Goal: Find specific page/section: Find specific page/section

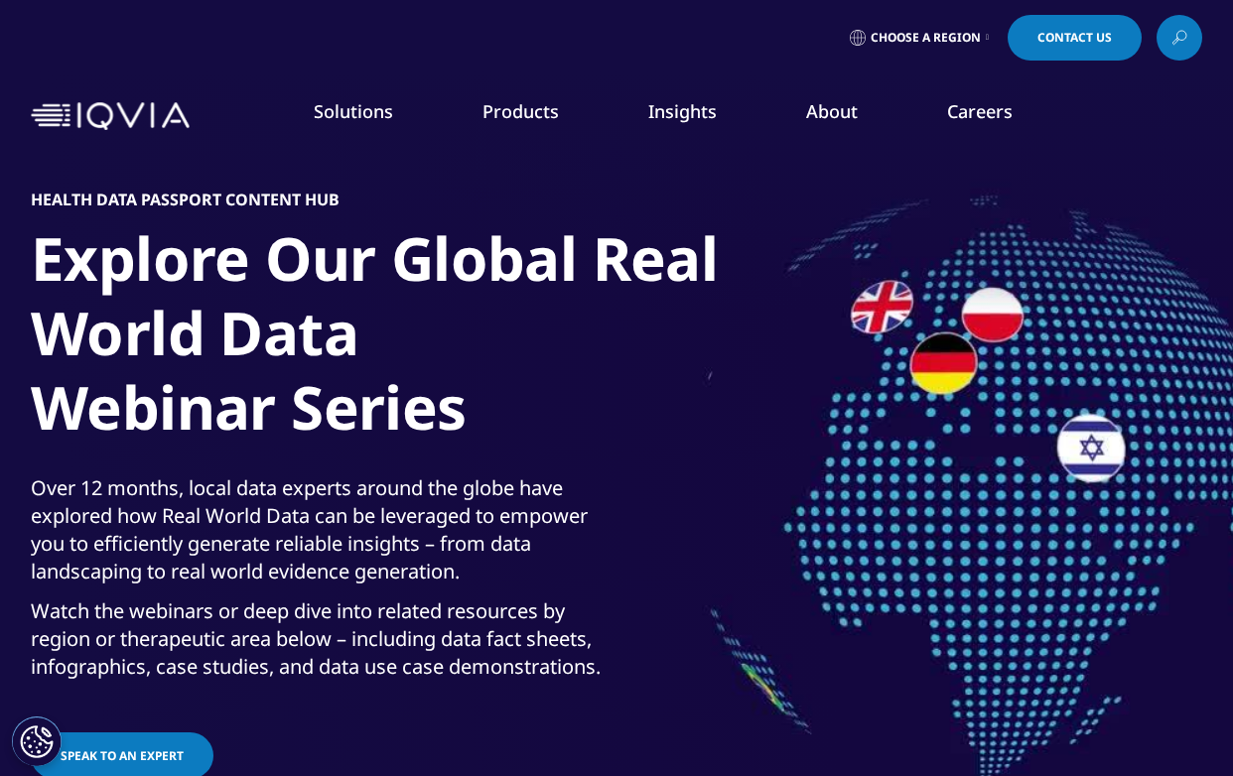
click at [1027, 591] on link "Global Laboratories" at bounding box center [1112, 596] width 223 height 22
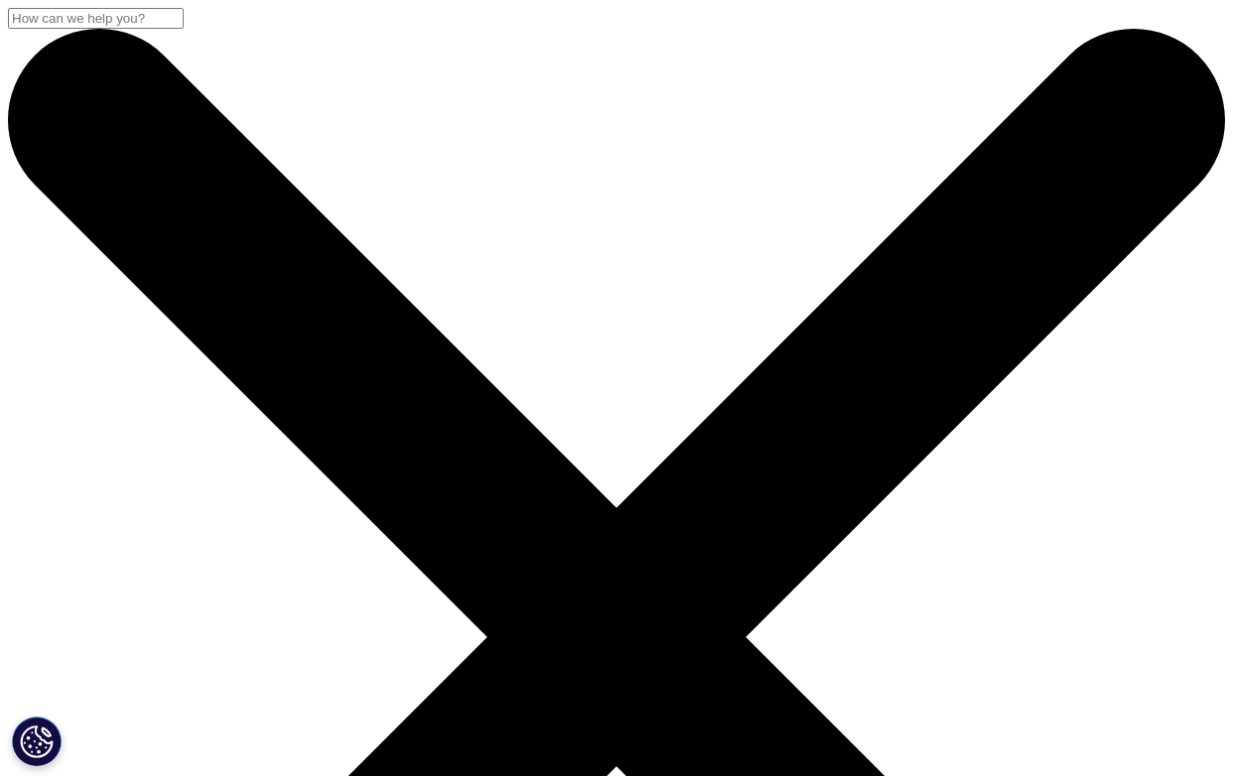
drag, startPoint x: 42, startPoint y: 192, endPoint x: 211, endPoint y: 209, distance: 170.7
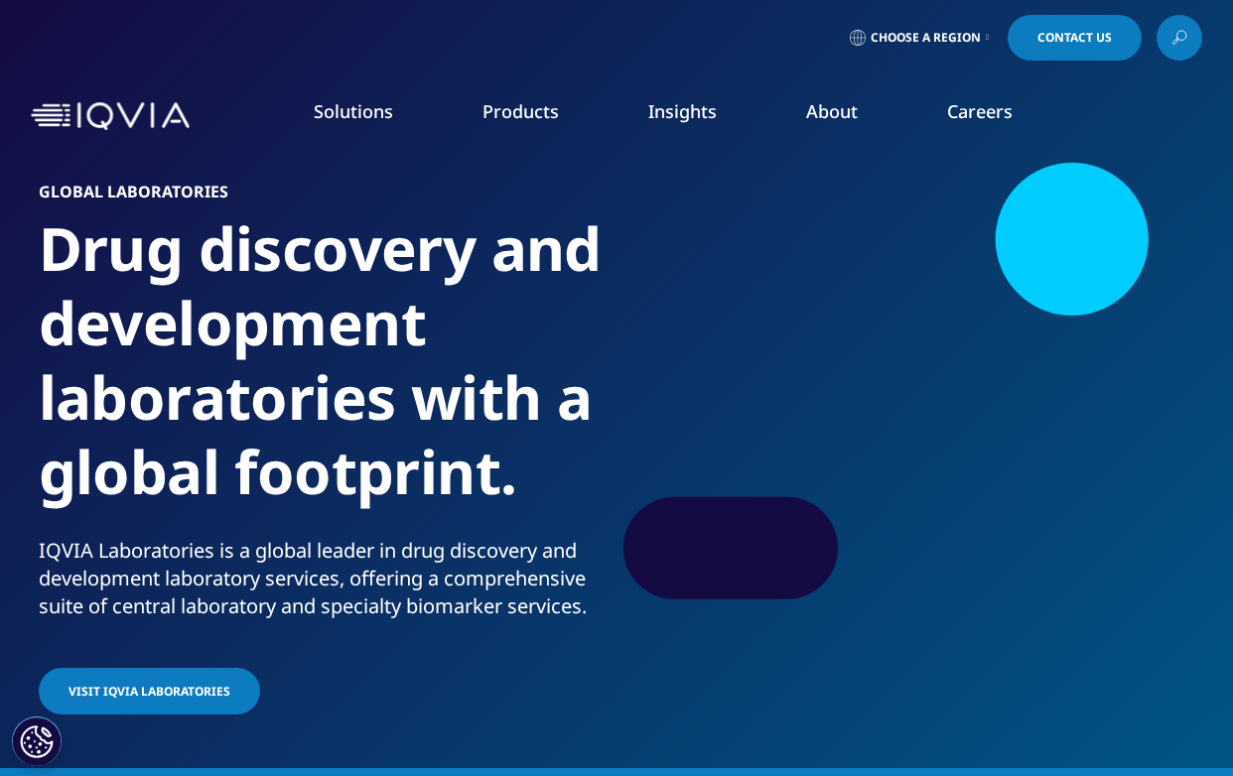
click at [381, 427] on h1 "Drug discovery and development laboratories with a global footprint." at bounding box center [324, 374] width 571 height 326
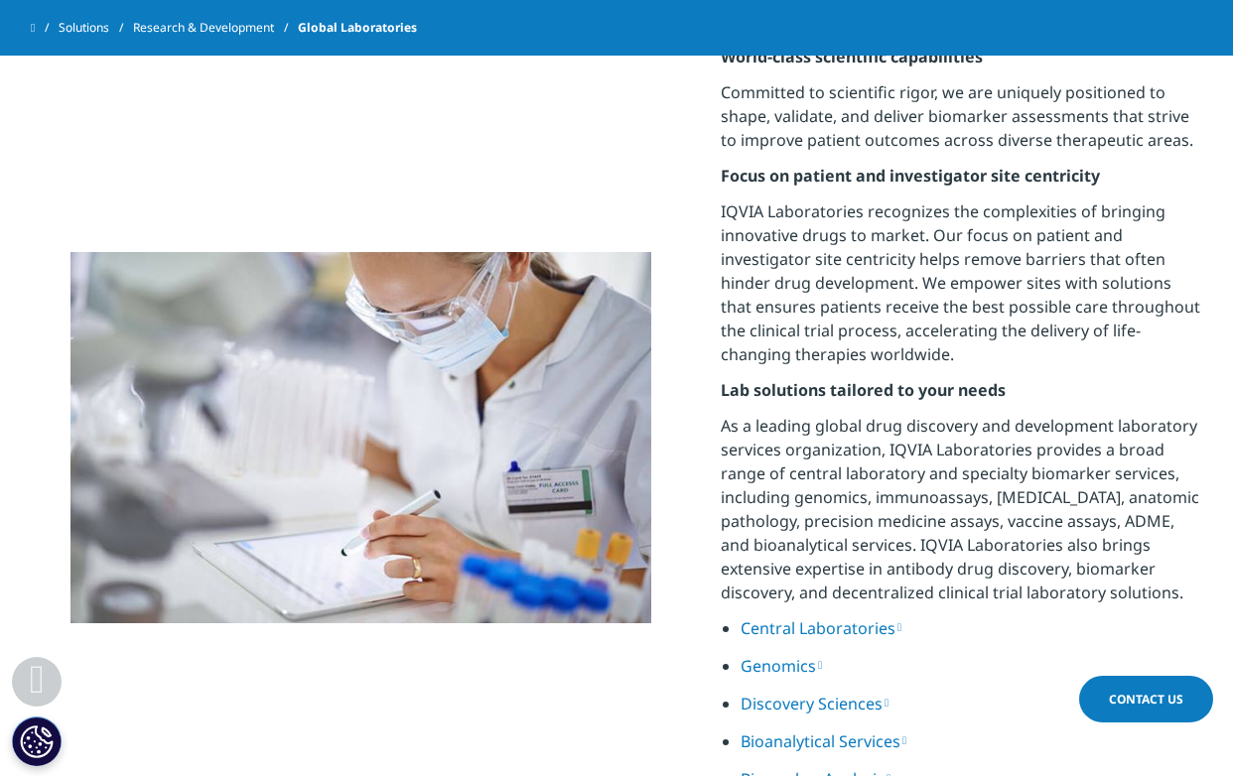
scroll to position [1439, 0]
